Goal: Task Accomplishment & Management: Use online tool/utility

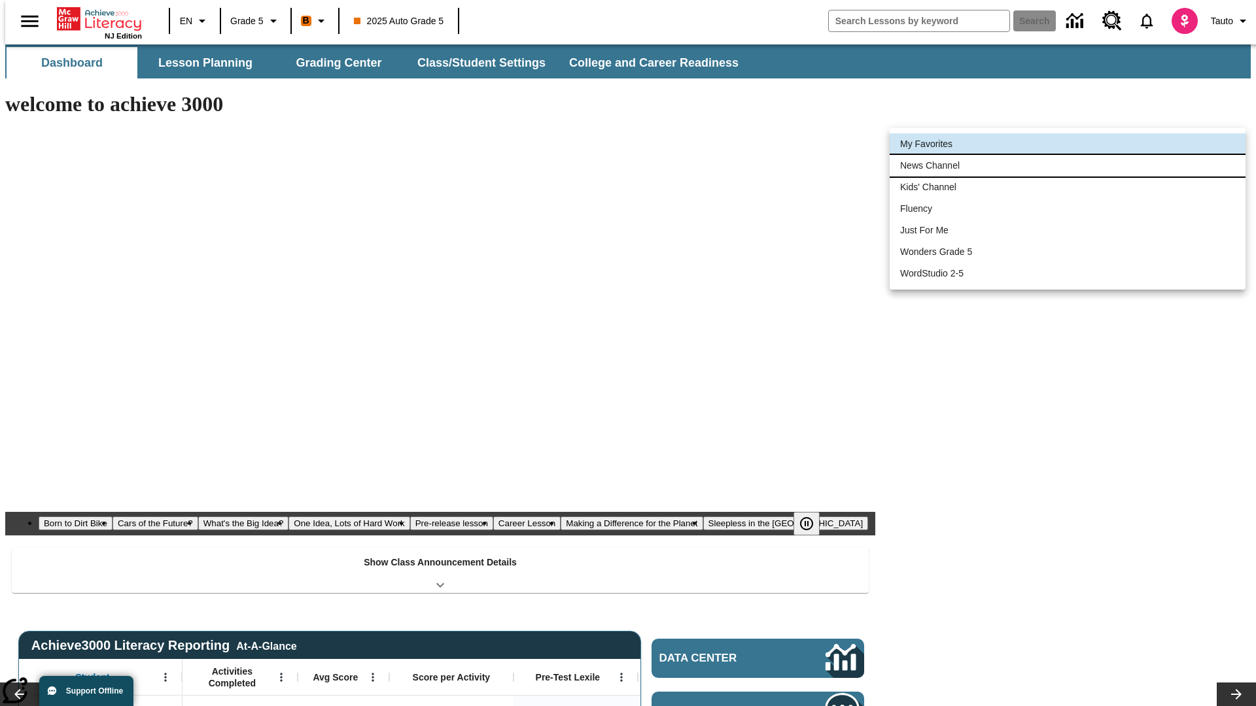
click at [1067, 165] on li "News Channel" at bounding box center [1067, 166] width 356 height 22
type input "120"
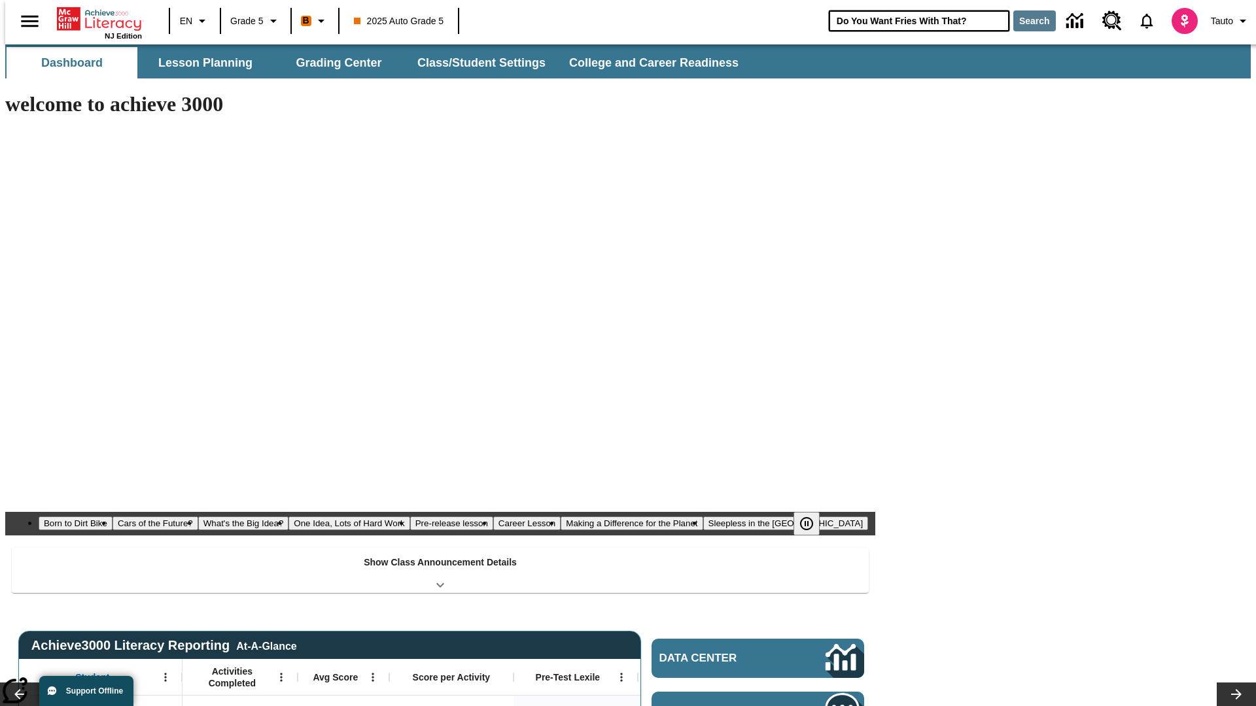
type input "Do You Want Fries With That?"
click at [1026, 21] on button "Search" at bounding box center [1034, 20] width 43 height 21
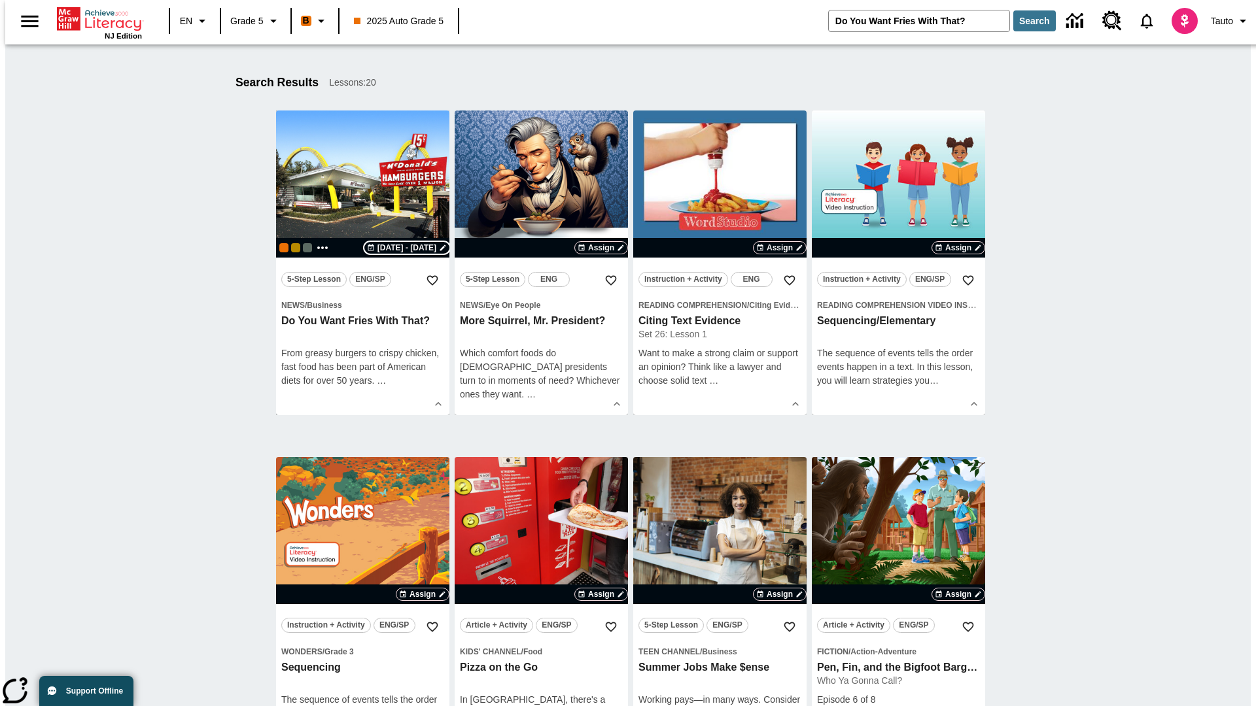
click at [407, 248] on span "[DATE] - [DATE]" at bounding box center [406, 248] width 59 height 12
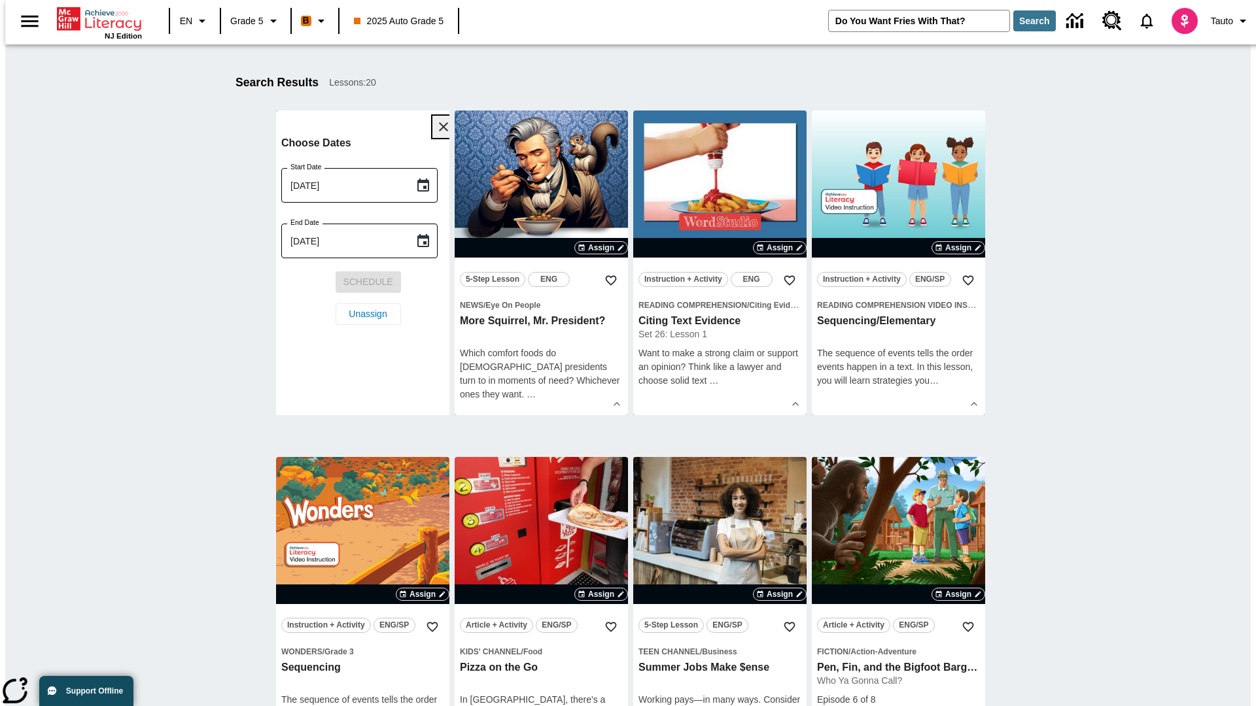
scroll to position [173, 0]
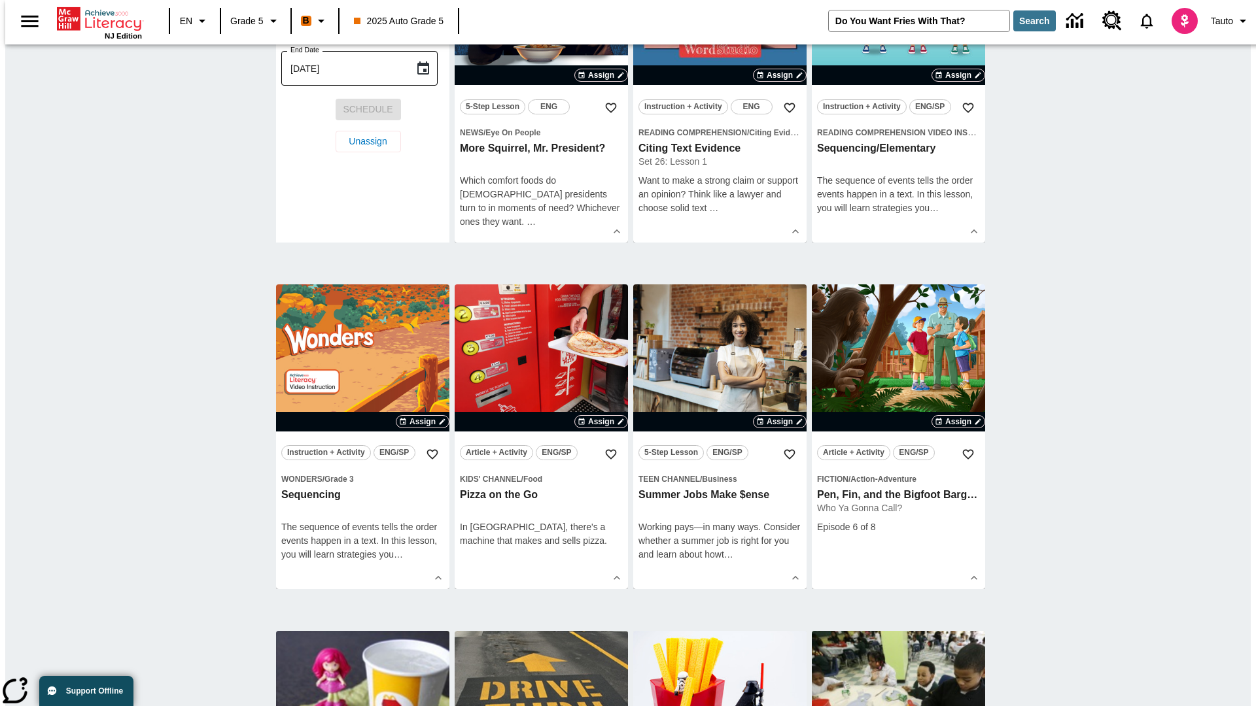
click at [428, 19] on icon "Choose date, selected date is Sep 4, 2025" at bounding box center [423, 12] width 12 height 13
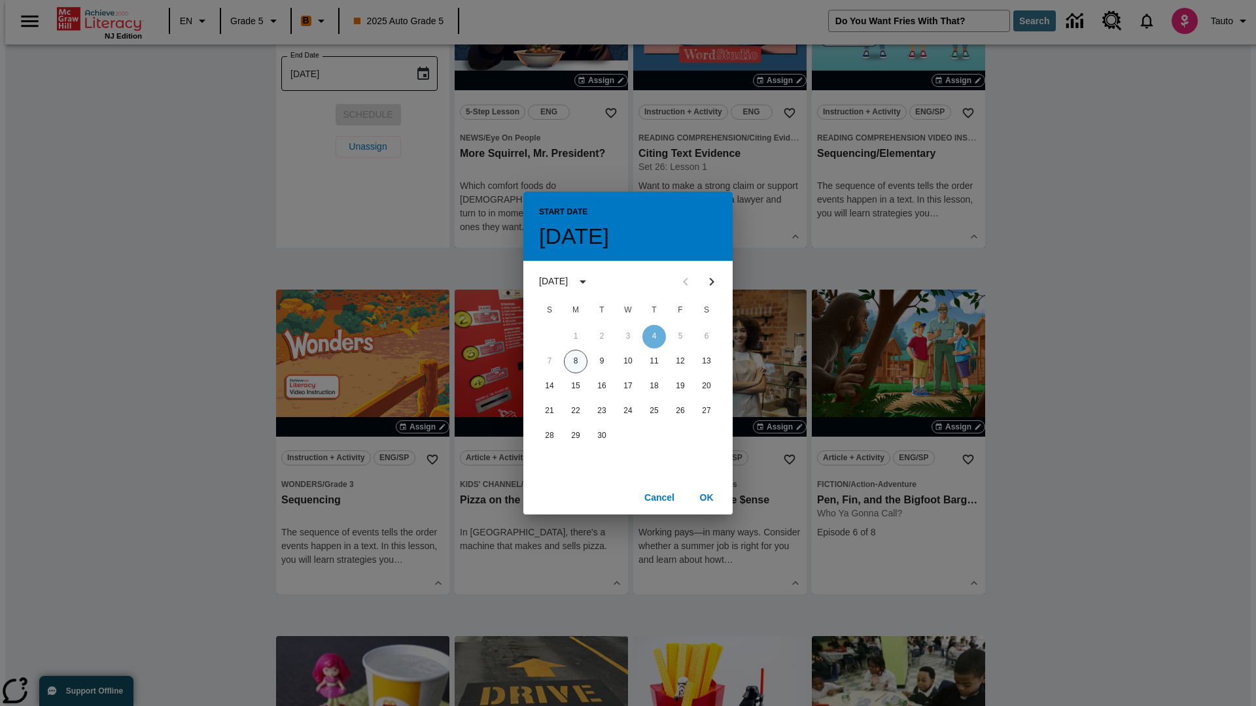
click at [575, 361] on button "8" at bounding box center [576, 362] width 24 height 24
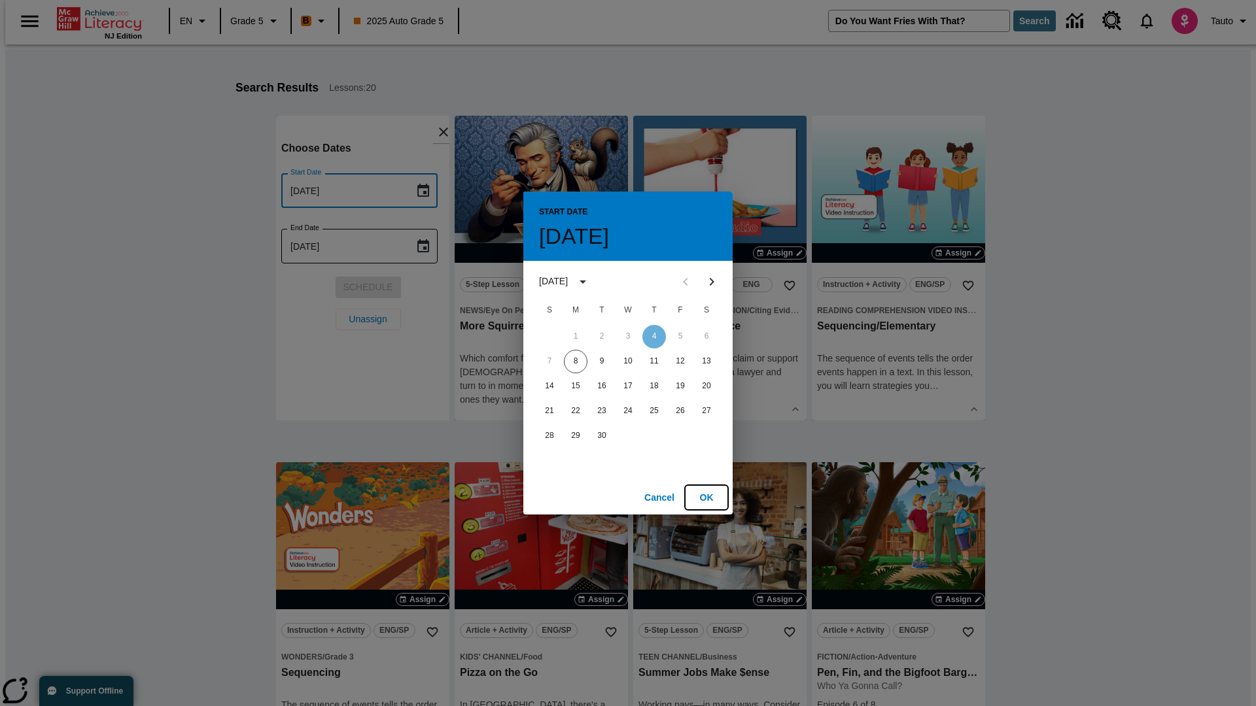
click at [706, 497] on button "OK" at bounding box center [706, 498] width 42 height 24
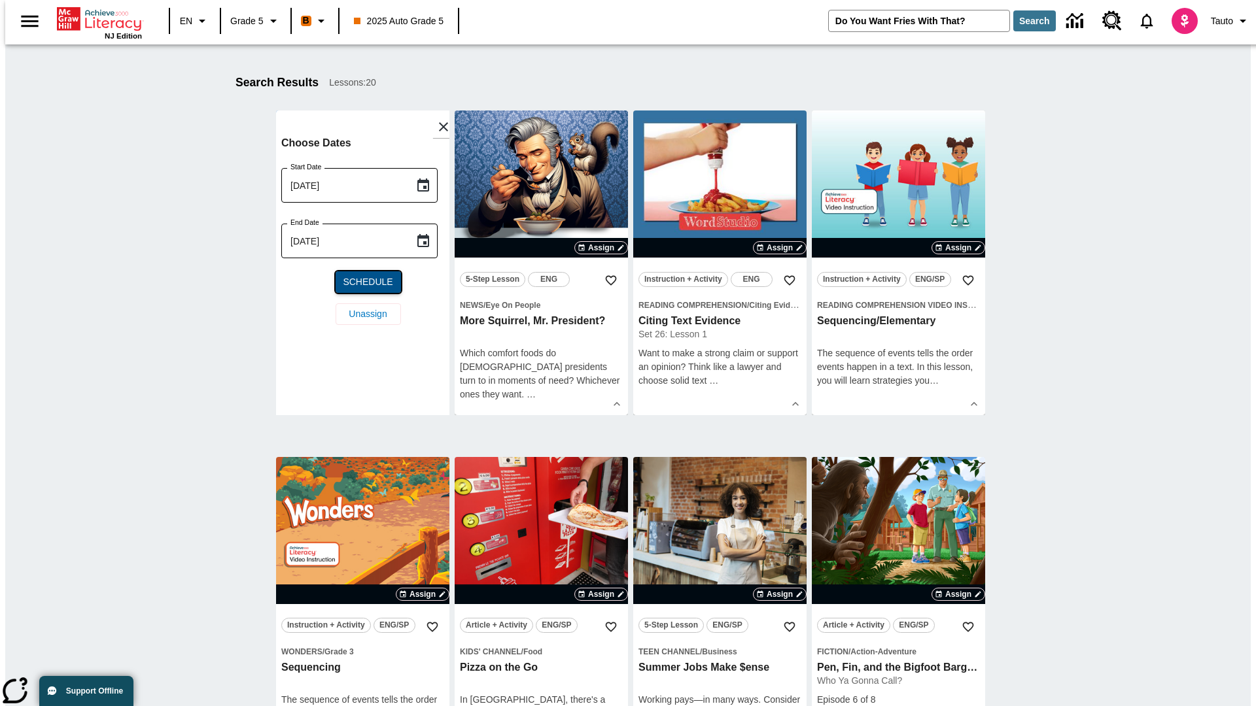
click at [362, 282] on span "Schedule" at bounding box center [368, 282] width 50 height 14
